Goal: Contribute content: Contribute content

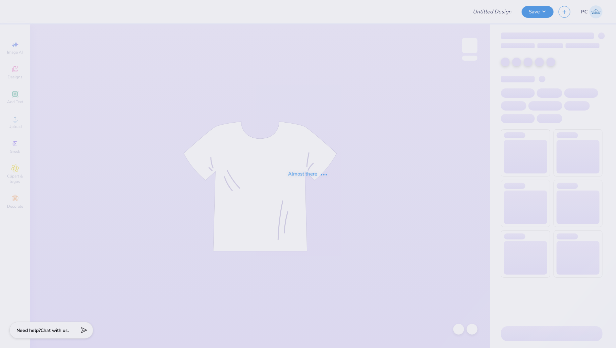
type input "Merch for Alumni Weekend"
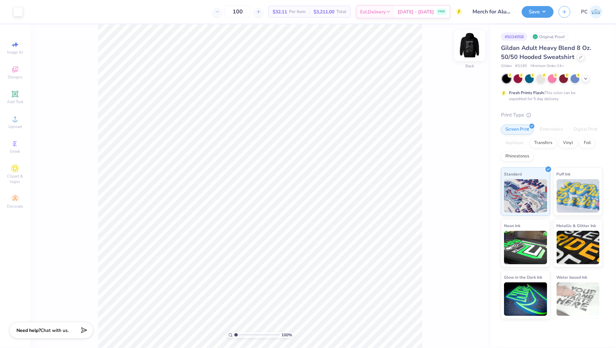
click at [473, 48] on img at bounding box center [469, 45] width 27 height 27
click at [17, 15] on div at bounding box center [17, 10] width 9 height 9
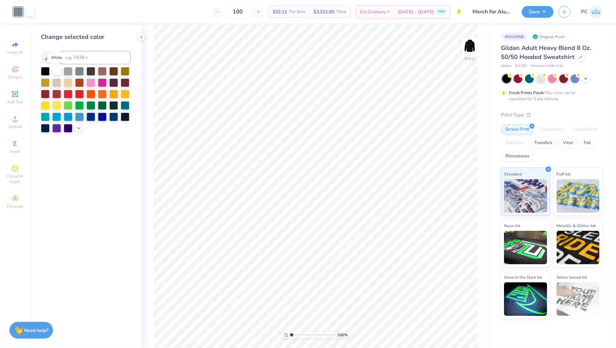
click at [61, 72] on div at bounding box center [56, 70] width 9 height 9
click at [580, 56] on icon at bounding box center [580, 56] width 3 height 3
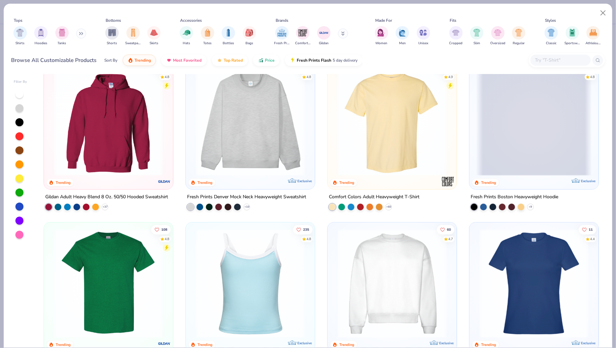
scroll to position [18, 0]
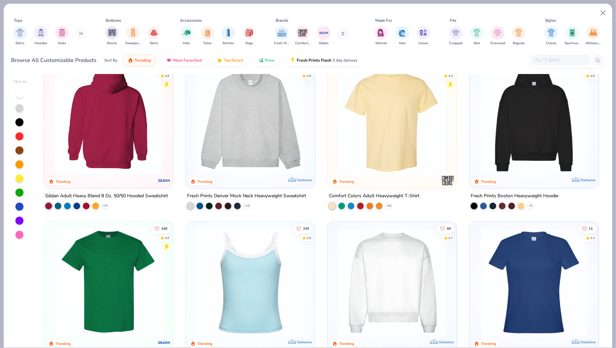
click at [146, 157] on img at bounding box center [109, 120] width 116 height 109
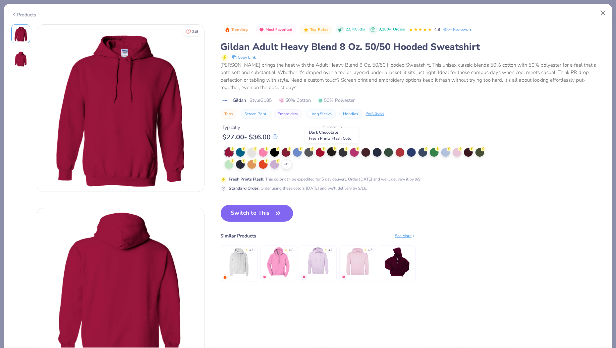
click at [331, 151] on div at bounding box center [331, 151] width 9 height 9
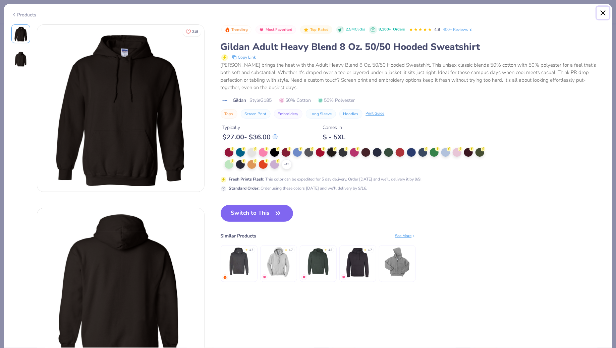
click at [604, 9] on button "Close" at bounding box center [603, 13] width 13 height 13
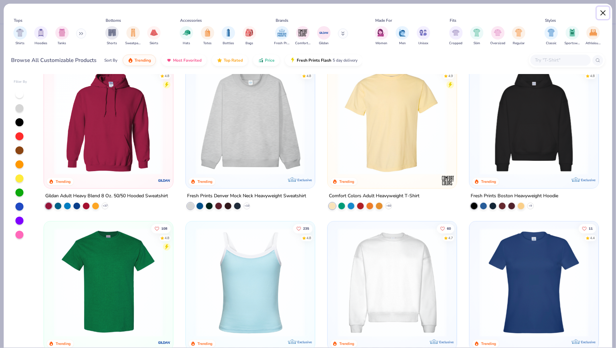
click at [604, 9] on button "Close" at bounding box center [603, 13] width 13 height 13
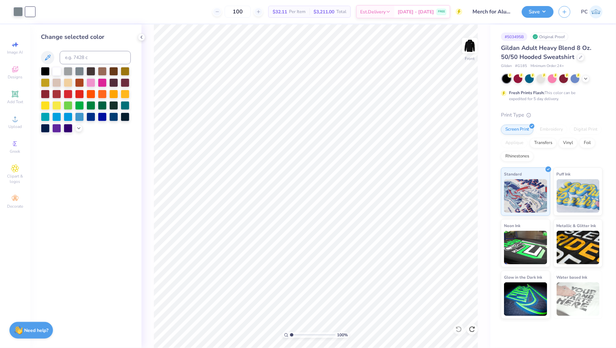
click at [601, 69] on div "Gildan # G185 Minimum Order: 24 +" at bounding box center [552, 66] width 102 height 6
click at [579, 57] on icon at bounding box center [580, 56] width 3 height 3
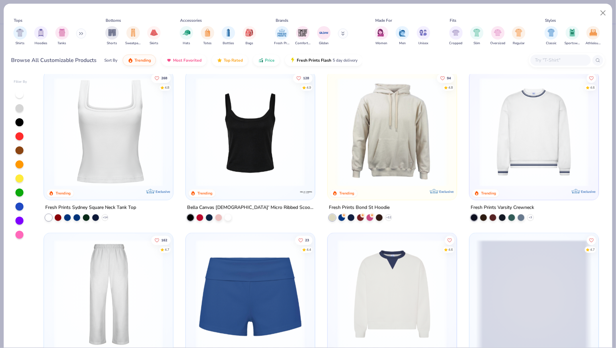
scroll to position [302, 0]
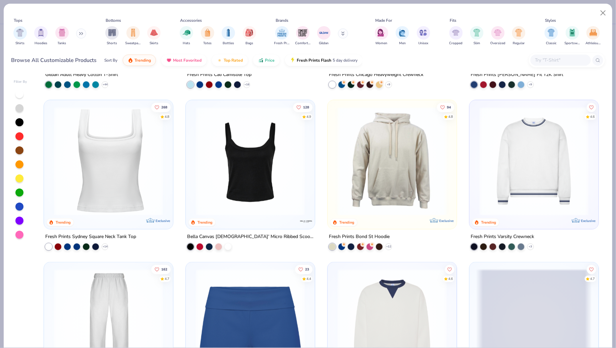
click at [78, 33] on button at bounding box center [81, 33] width 10 height 10
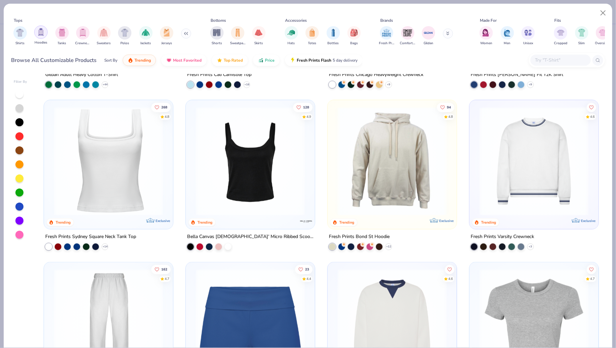
click at [44, 36] on img "filter for Hoodies" at bounding box center [40, 32] width 7 height 8
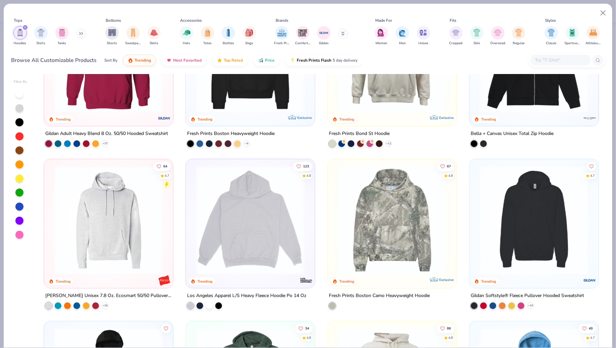
scroll to position [80, 0]
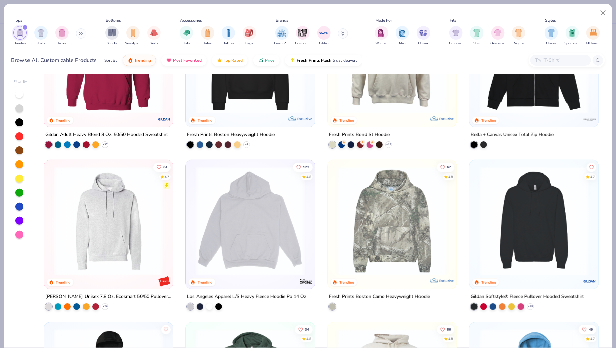
click at [528, 231] on img at bounding box center [534, 221] width 116 height 109
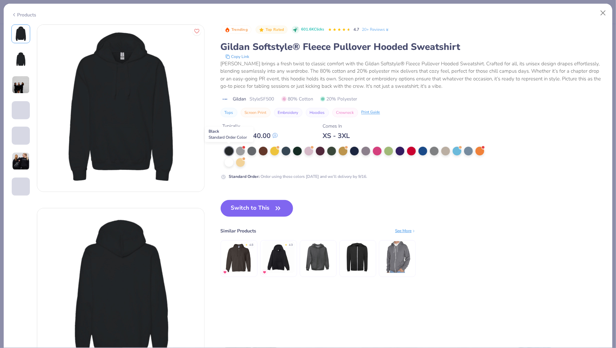
click at [227, 150] on div at bounding box center [229, 151] width 9 height 9
click at [261, 200] on button "Switch to This" at bounding box center [257, 208] width 73 height 17
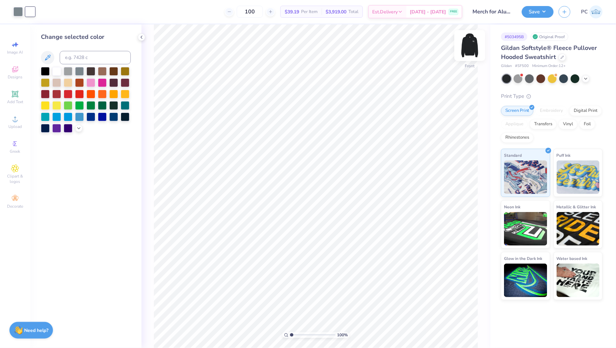
click at [470, 48] on img at bounding box center [469, 45] width 27 height 27
click at [263, 14] on input "100" at bounding box center [250, 12] width 26 height 12
type input "1"
type input "70"
click at [561, 59] on div at bounding box center [561, 56] width 7 height 7
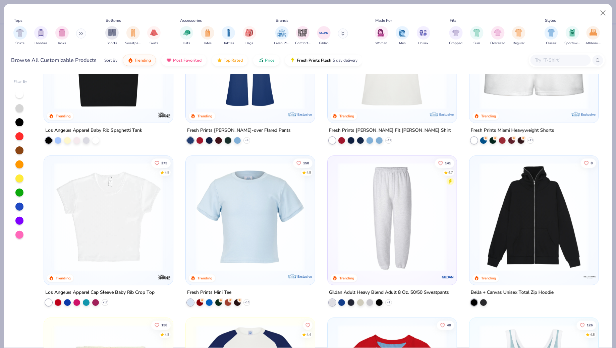
scroll to position [731, 0]
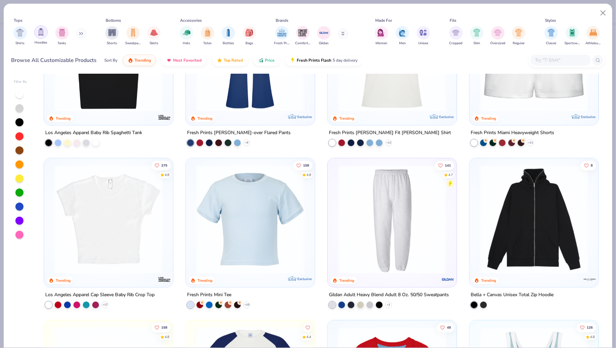
click at [38, 37] on div "filter for Hoodies" at bounding box center [40, 31] width 13 height 13
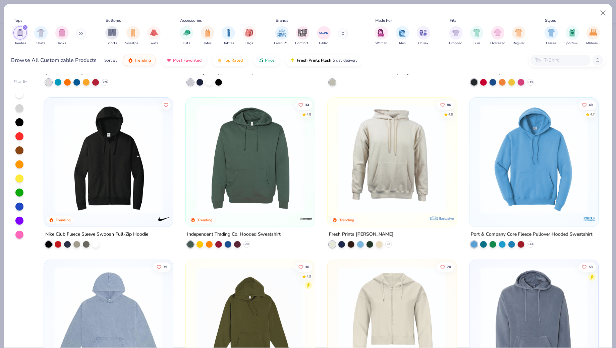
scroll to position [306, 0]
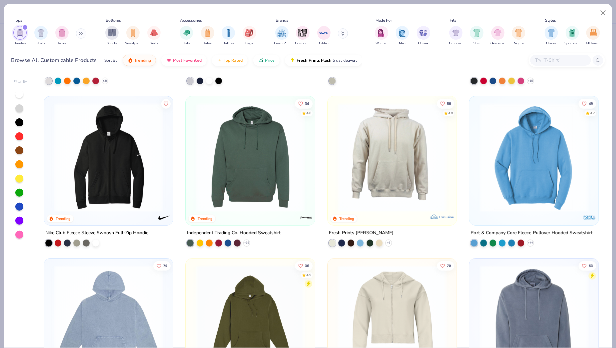
click at [247, 162] on img at bounding box center [250, 157] width 116 height 109
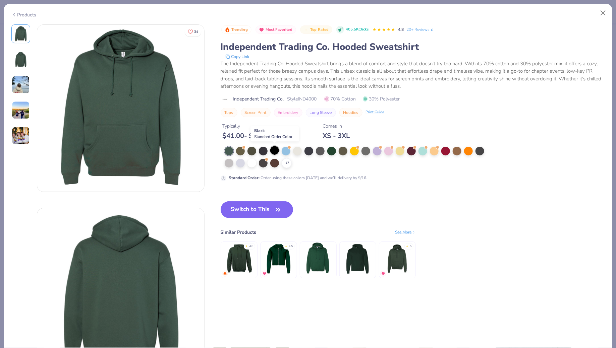
click at [274, 151] on div at bounding box center [274, 150] width 9 height 9
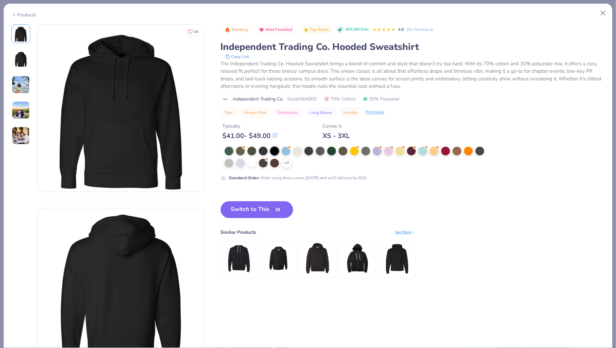
click at [243, 212] on button "Switch to This" at bounding box center [257, 209] width 73 height 17
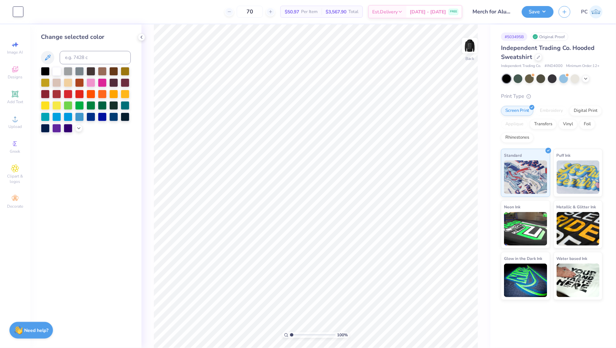
click at [539, 61] on div "Independent Trading Co. Hooded Sweatshirt" at bounding box center [552, 53] width 102 height 18
click at [538, 56] on icon at bounding box center [538, 56] width 3 height 3
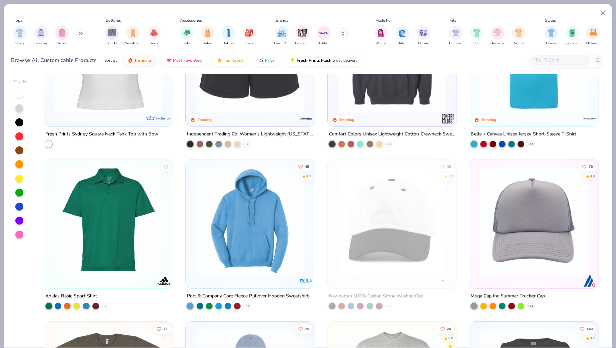
scroll to position [2028, 0]
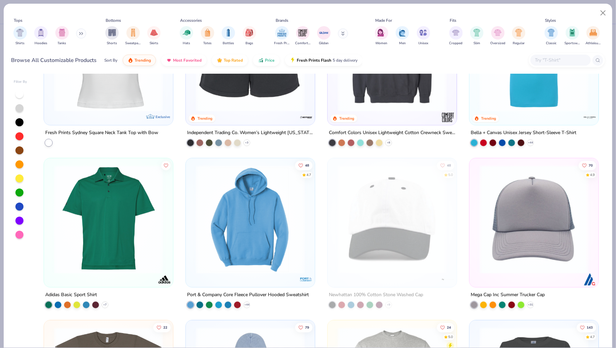
click at [265, 227] on img at bounding box center [250, 219] width 116 height 109
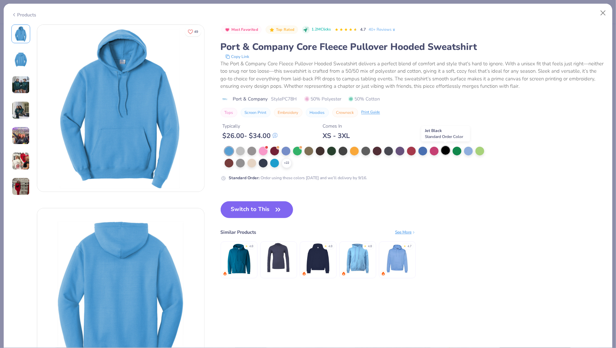
click at [443, 148] on div at bounding box center [445, 150] width 9 height 9
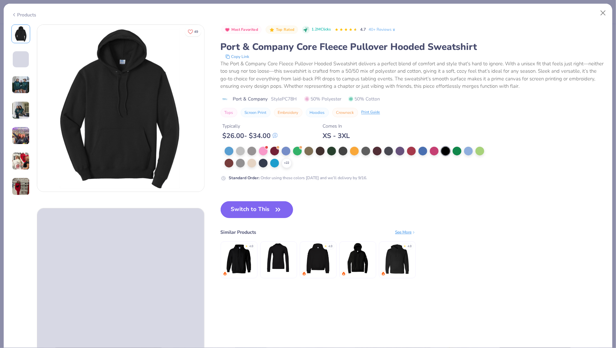
click at [239, 206] on button "Switch to This" at bounding box center [257, 209] width 73 height 17
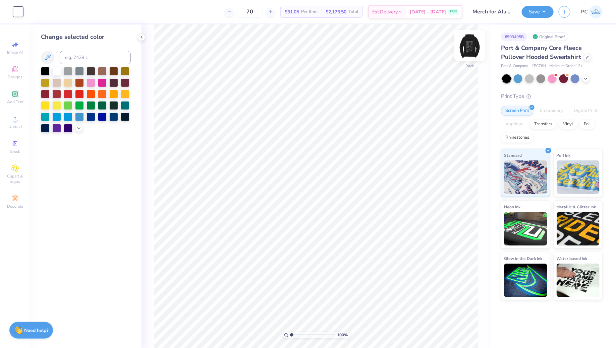
click at [465, 53] on div at bounding box center [469, 45] width 31 height 31
click at [466, 45] on img at bounding box center [469, 45] width 27 height 27
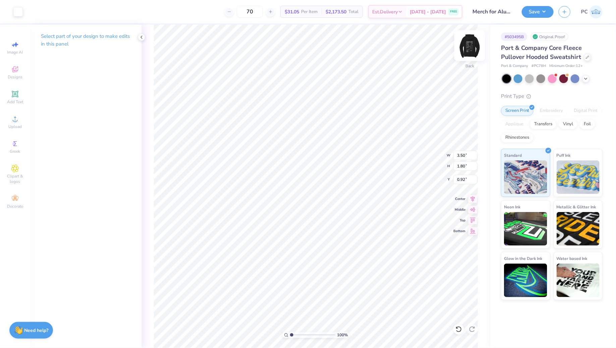
type input "2.10"
type input "4.18"
type input "2.14"
type input "1.75"
click at [474, 40] on img at bounding box center [469, 45] width 27 height 27
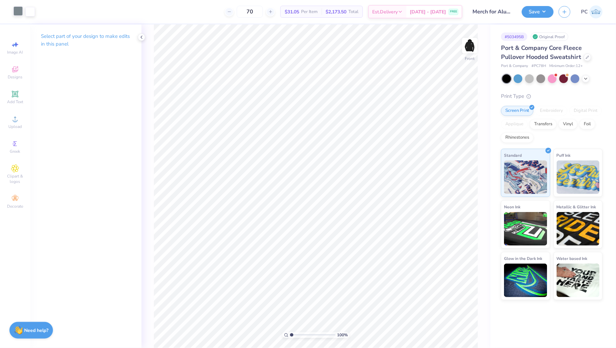
click at [16, 8] on div at bounding box center [17, 10] width 9 height 9
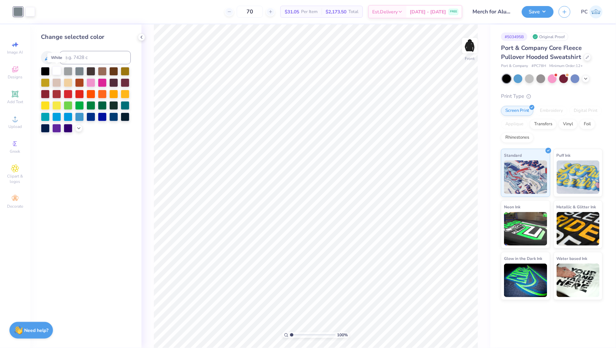
click at [54, 70] on div at bounding box center [56, 70] width 9 height 9
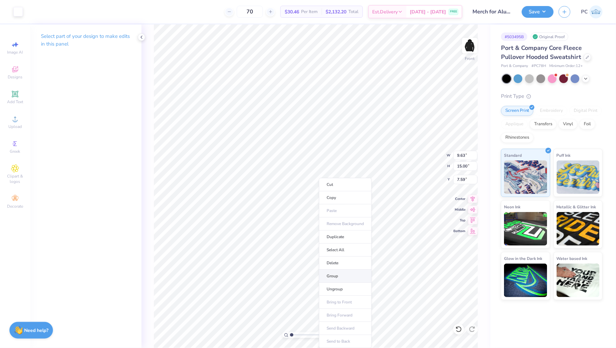
click at [343, 278] on li "Group" at bounding box center [345, 276] width 53 height 13
click at [475, 50] on img at bounding box center [469, 45] width 27 height 27
click at [542, 123] on div "Transfers" at bounding box center [543, 124] width 27 height 10
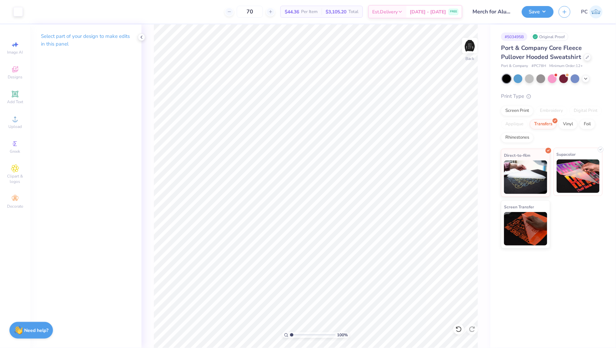
click at [591, 171] on img at bounding box center [577, 177] width 43 height 34
click at [515, 224] on img at bounding box center [525, 228] width 43 height 34
click at [513, 165] on img at bounding box center [525, 177] width 43 height 34
click at [517, 109] on div "Screen Print" at bounding box center [517, 110] width 33 height 10
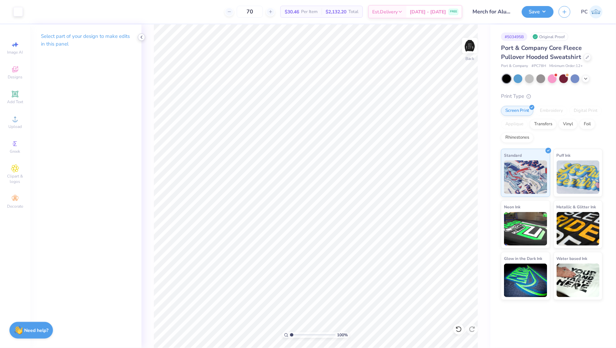
click at [142, 37] on icon at bounding box center [141, 37] width 5 height 5
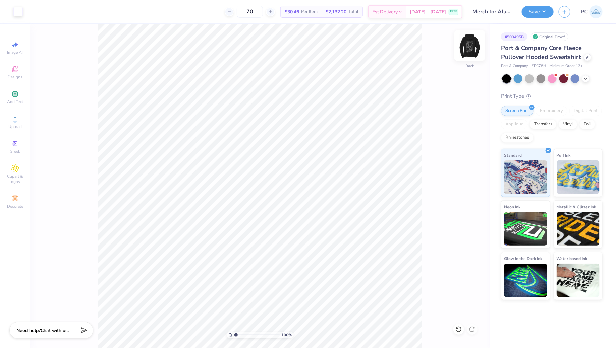
click at [478, 48] on img at bounding box center [469, 45] width 27 height 27
click at [474, 44] on img at bounding box center [469, 45] width 27 height 27
click at [537, 12] on button "Save" at bounding box center [538, 11] width 32 height 12
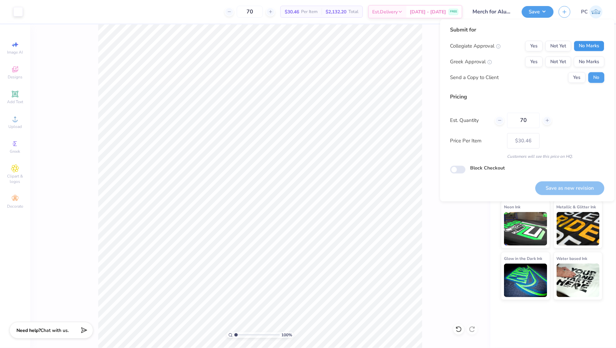
click at [599, 50] on button "No Marks" at bounding box center [589, 46] width 31 height 11
click at [596, 66] on button "No Marks" at bounding box center [589, 62] width 31 height 11
click at [578, 79] on button "Yes" at bounding box center [576, 77] width 17 height 11
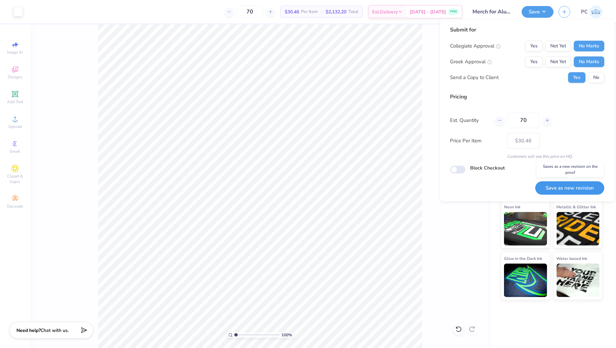
click at [553, 191] on button "Save as new revision" at bounding box center [569, 188] width 69 height 14
type input "– –"
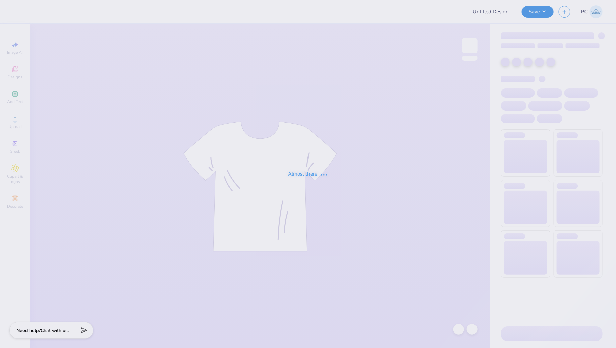
type input "Merch for Alumni Weekend"
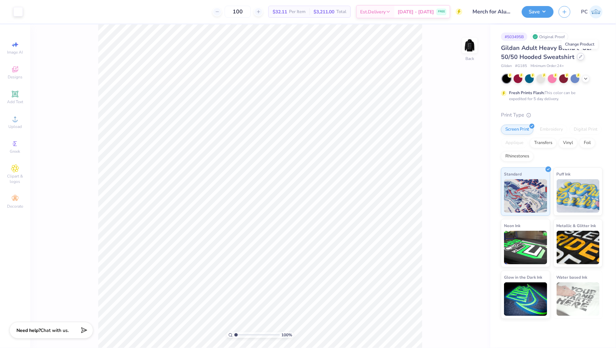
click at [579, 58] on icon at bounding box center [580, 56] width 3 height 3
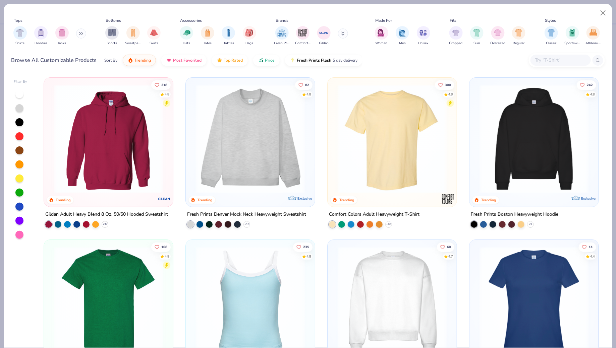
click at [536, 61] on input "text" at bounding box center [560, 60] width 52 height 8
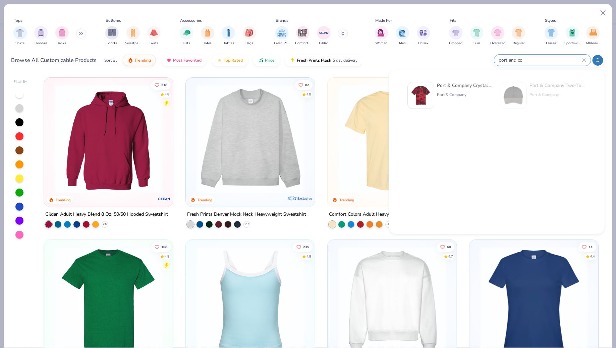
type input "port and co"
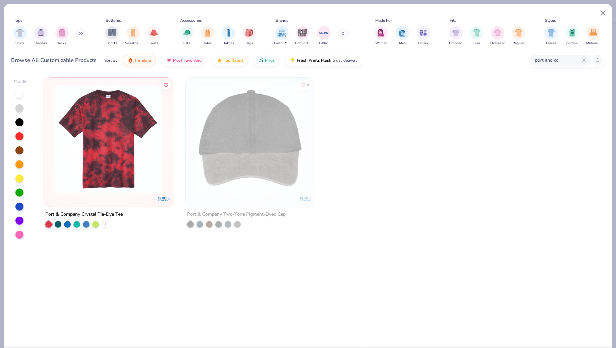
click at [583, 60] on icon at bounding box center [583, 60] width 3 height 3
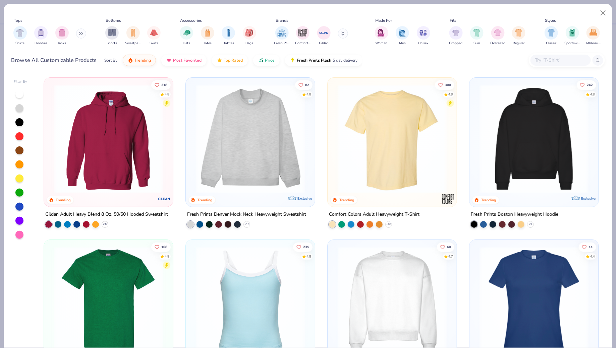
click at [76, 35] on div "Shirts Hoodies Tanks" at bounding box center [49, 35] width 77 height 25
click at [80, 36] on button at bounding box center [81, 33] width 10 height 10
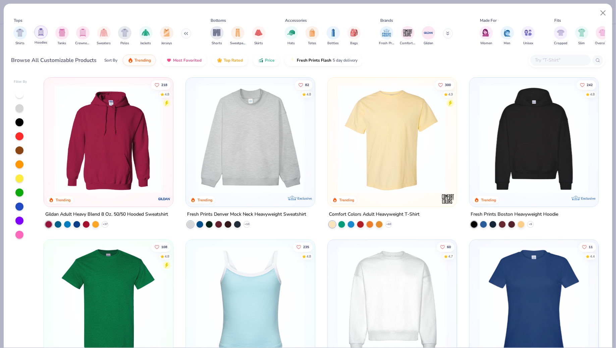
click at [42, 32] on img "filter for Hoodies" at bounding box center [40, 32] width 7 height 8
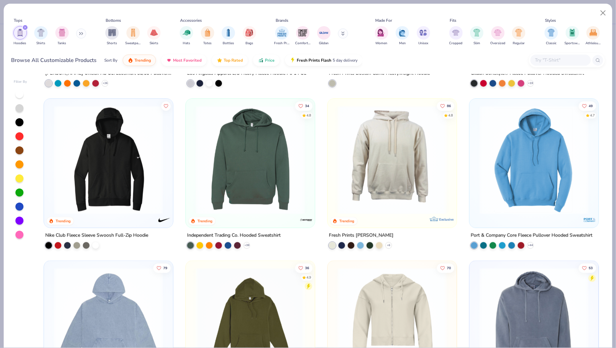
scroll to position [306, 0]
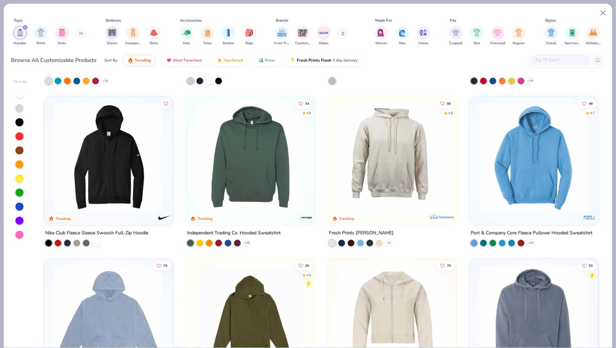
click at [510, 193] on img at bounding box center [534, 157] width 116 height 109
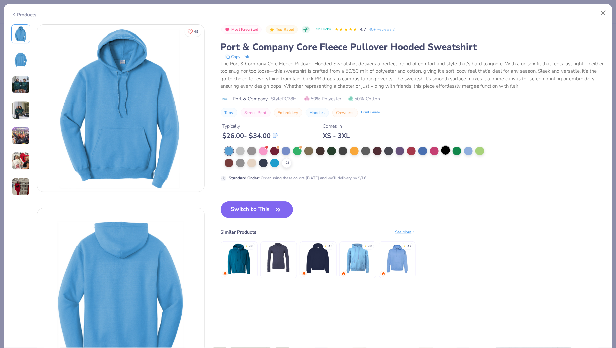
click at [446, 150] on div at bounding box center [445, 150] width 9 height 9
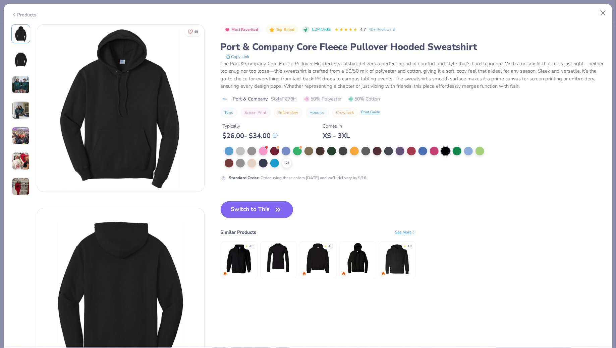
click at [257, 204] on button "Switch to This" at bounding box center [257, 209] width 73 height 17
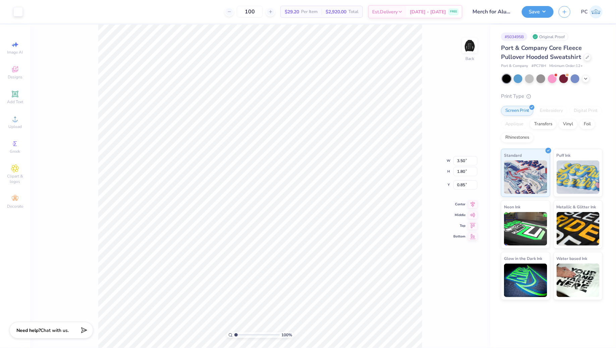
type input "1.82"
type input "4.20"
type input "2.15"
type input "1.46"
click at [470, 52] on img at bounding box center [469, 45] width 27 height 27
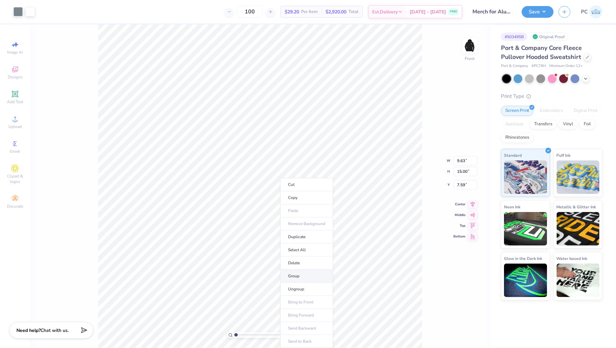
click at [293, 277] on li "Group" at bounding box center [306, 276] width 53 height 13
type input "7.57"
type input "7.48"
type input "7.49"
click at [263, 10] on input "100" at bounding box center [250, 12] width 26 height 12
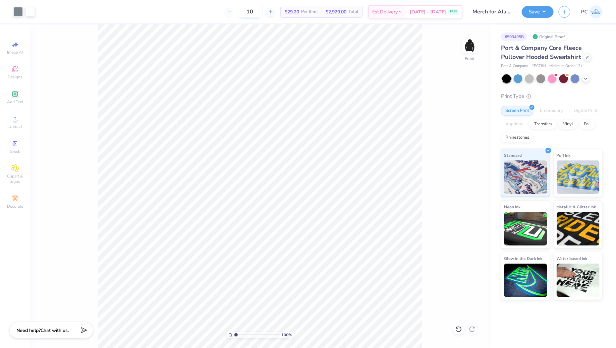
type input "1"
click at [265, 10] on input "70" at bounding box center [276, 12] width 26 height 12
type input "70"
click at [532, 13] on button "Save" at bounding box center [538, 11] width 32 height 12
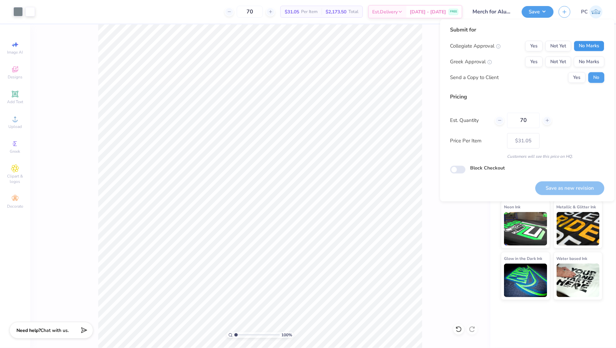
click at [594, 46] on button "No Marks" at bounding box center [589, 46] width 31 height 11
click at [589, 64] on button "No Marks" at bounding box center [589, 62] width 31 height 11
click at [572, 189] on button "Save as new revision" at bounding box center [569, 188] width 69 height 14
type input "– –"
